Goal: Transaction & Acquisition: Purchase product/service

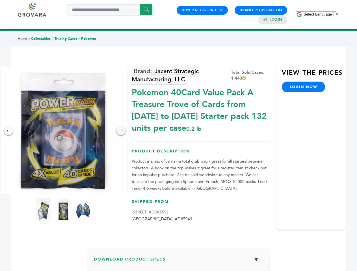
click at [321, 14] on span "Select Language" at bounding box center [318, 14] width 28 height 4
click at [63, 131] on img at bounding box center [63, 130] width 127 height 127
click at [0, 0] on div "×" at bounding box center [0, 0] width 0 height 0
click at [121, 131] on div "→" at bounding box center [120, 130] width 9 height 9
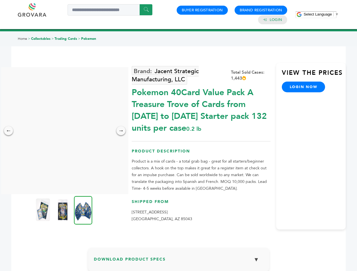
click at [44, 210] on img at bounding box center [43, 210] width 14 height 23
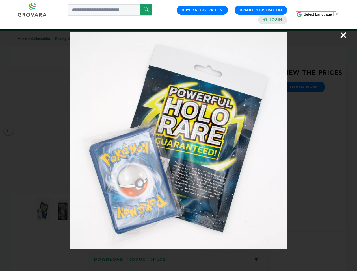
click at [63, 210] on div "×" at bounding box center [178, 135] width 357 height 271
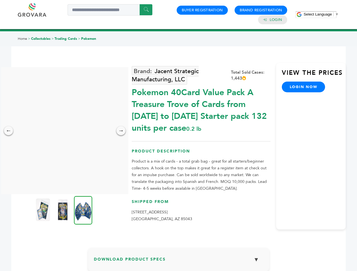
click at [83, 210] on img at bounding box center [83, 210] width 18 height 29
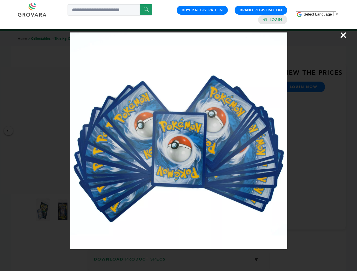
click at [179, 262] on div "×" at bounding box center [178, 135] width 357 height 271
